Goal: Task Accomplishment & Management: Use online tool/utility

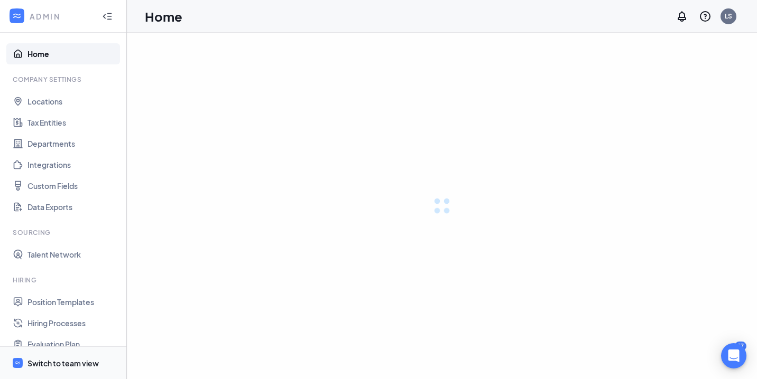
click at [41, 365] on div "Switch to team view" at bounding box center [62, 363] width 71 height 11
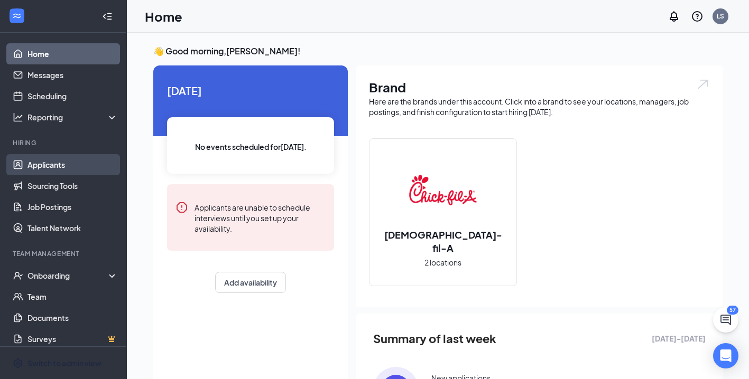
click at [47, 166] on link "Applicants" at bounding box center [72, 164] width 90 height 21
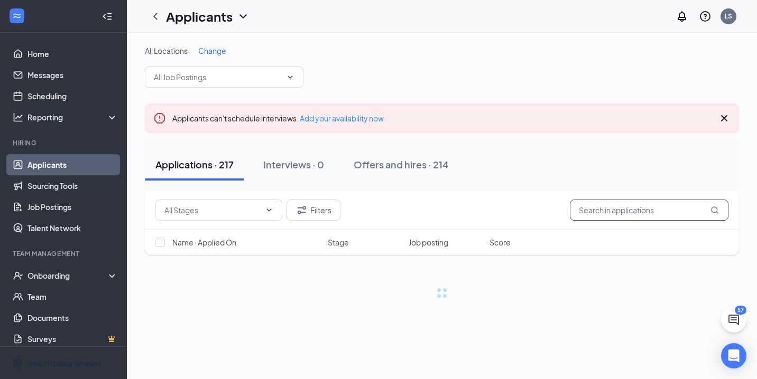
click at [659, 211] on input "text" at bounding box center [649, 210] width 159 height 21
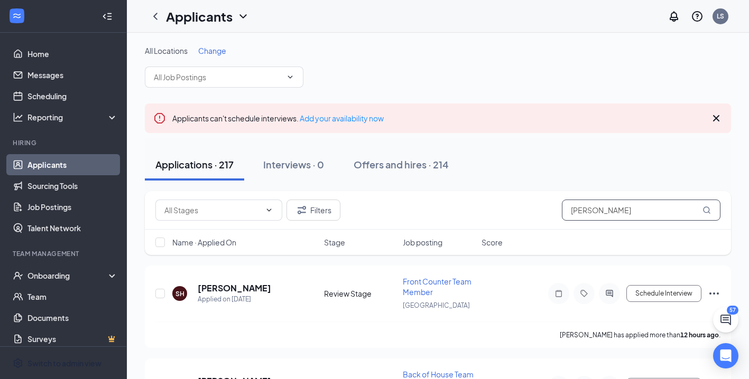
type input "[PERSON_NAME]"
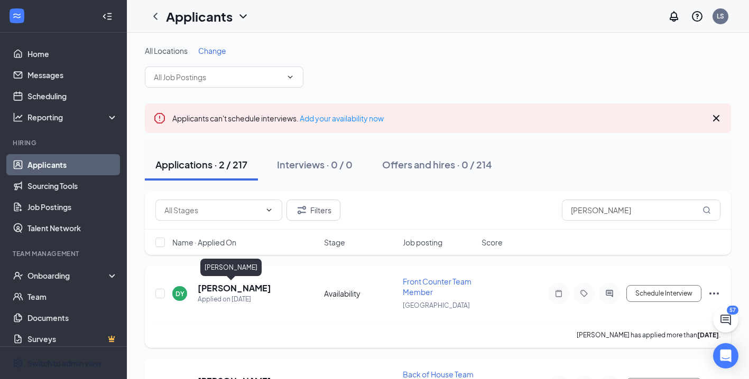
click at [228, 289] on h5 "[PERSON_NAME]" at bounding box center [234, 289] width 73 height 12
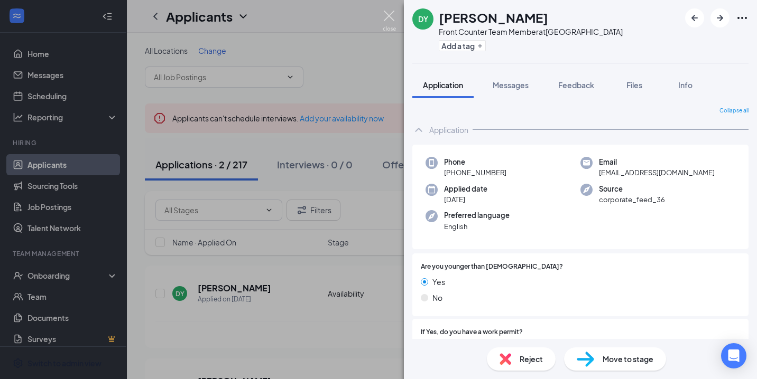
click at [386, 15] on img at bounding box center [389, 21] width 13 height 21
